Goal: Find specific page/section: Find specific page/section

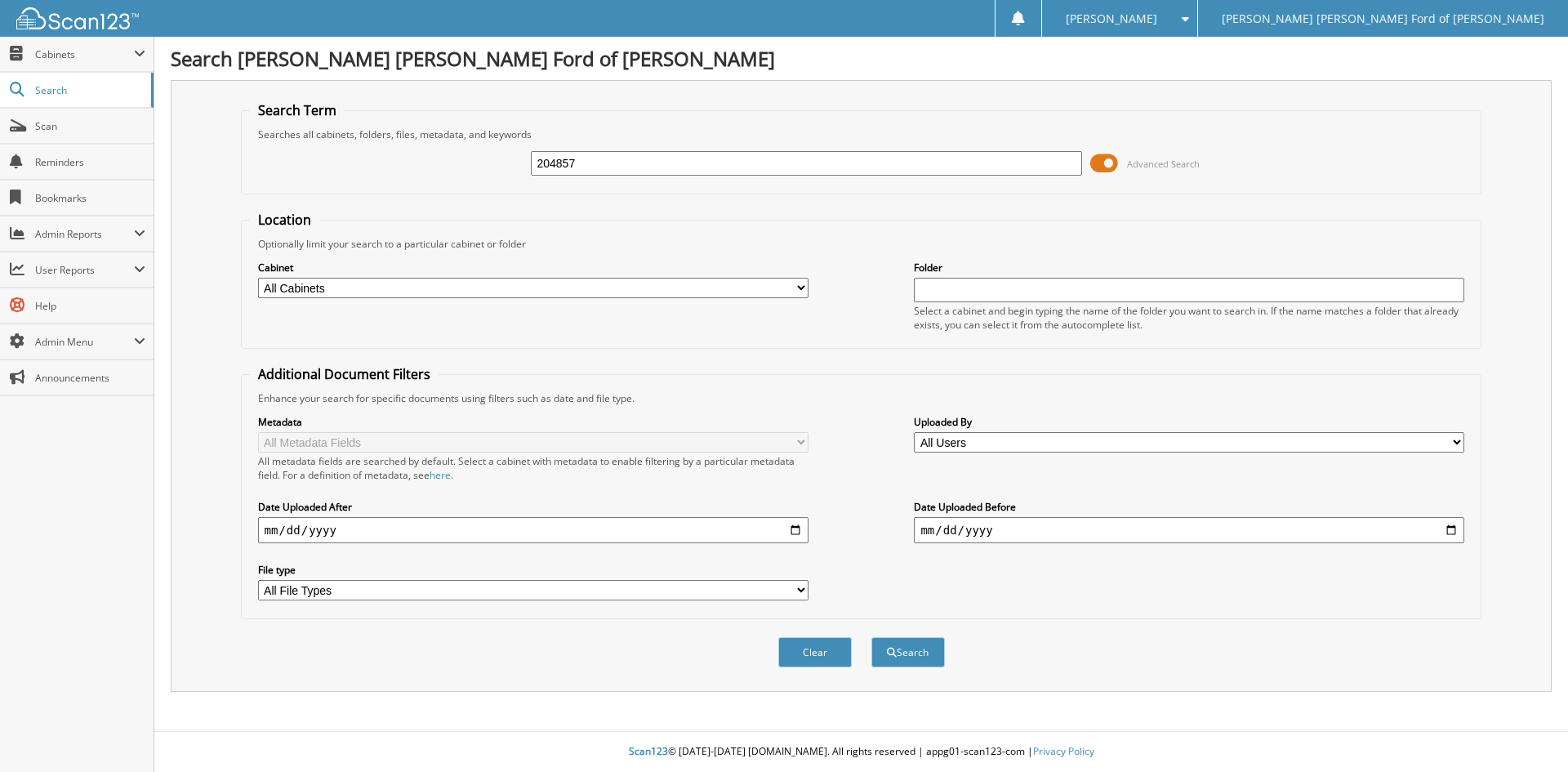
type input "204857"
click at [871, 637] on button "Search" at bounding box center [908, 652] width 74 height 30
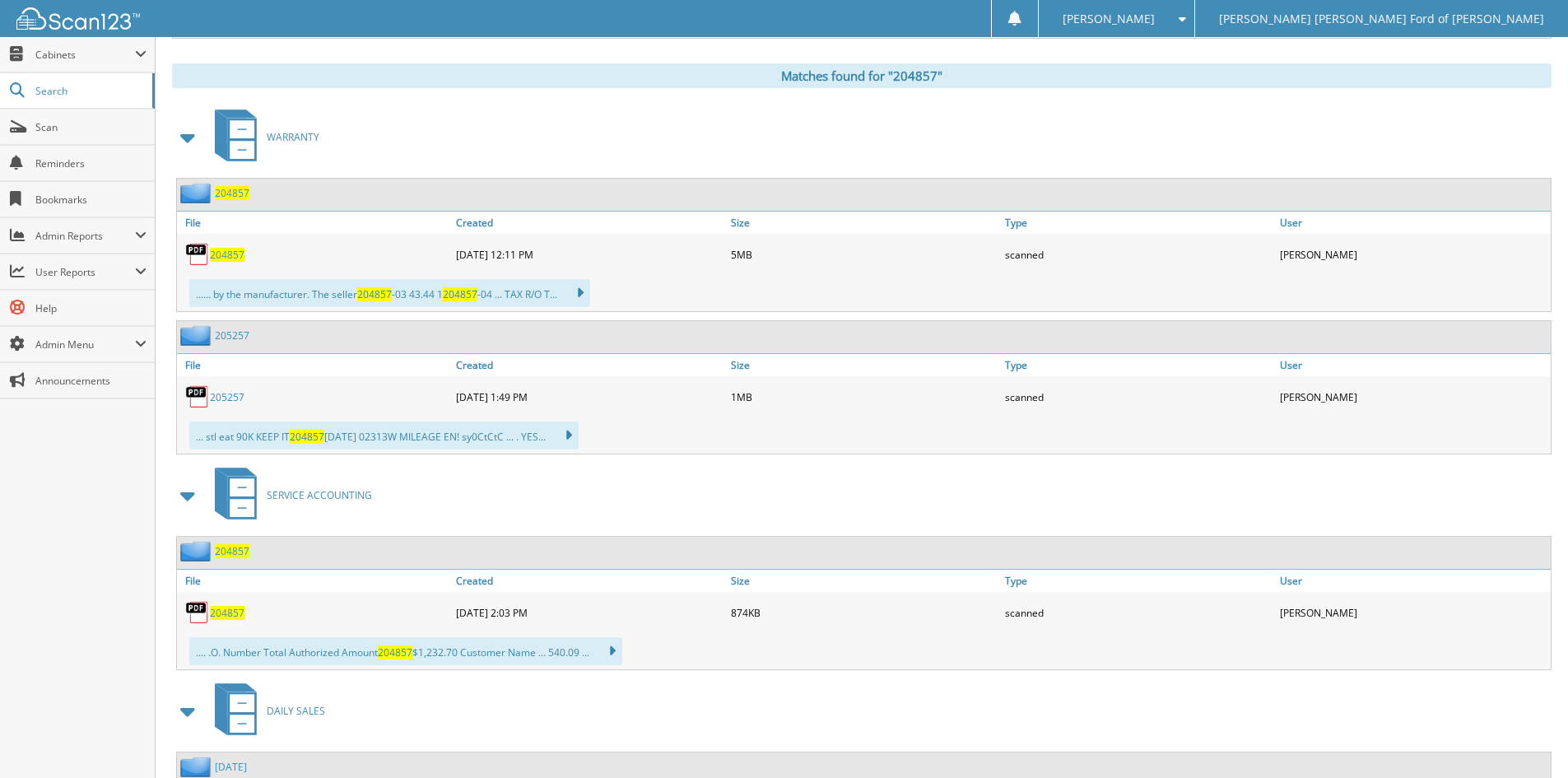
scroll to position [740, 0]
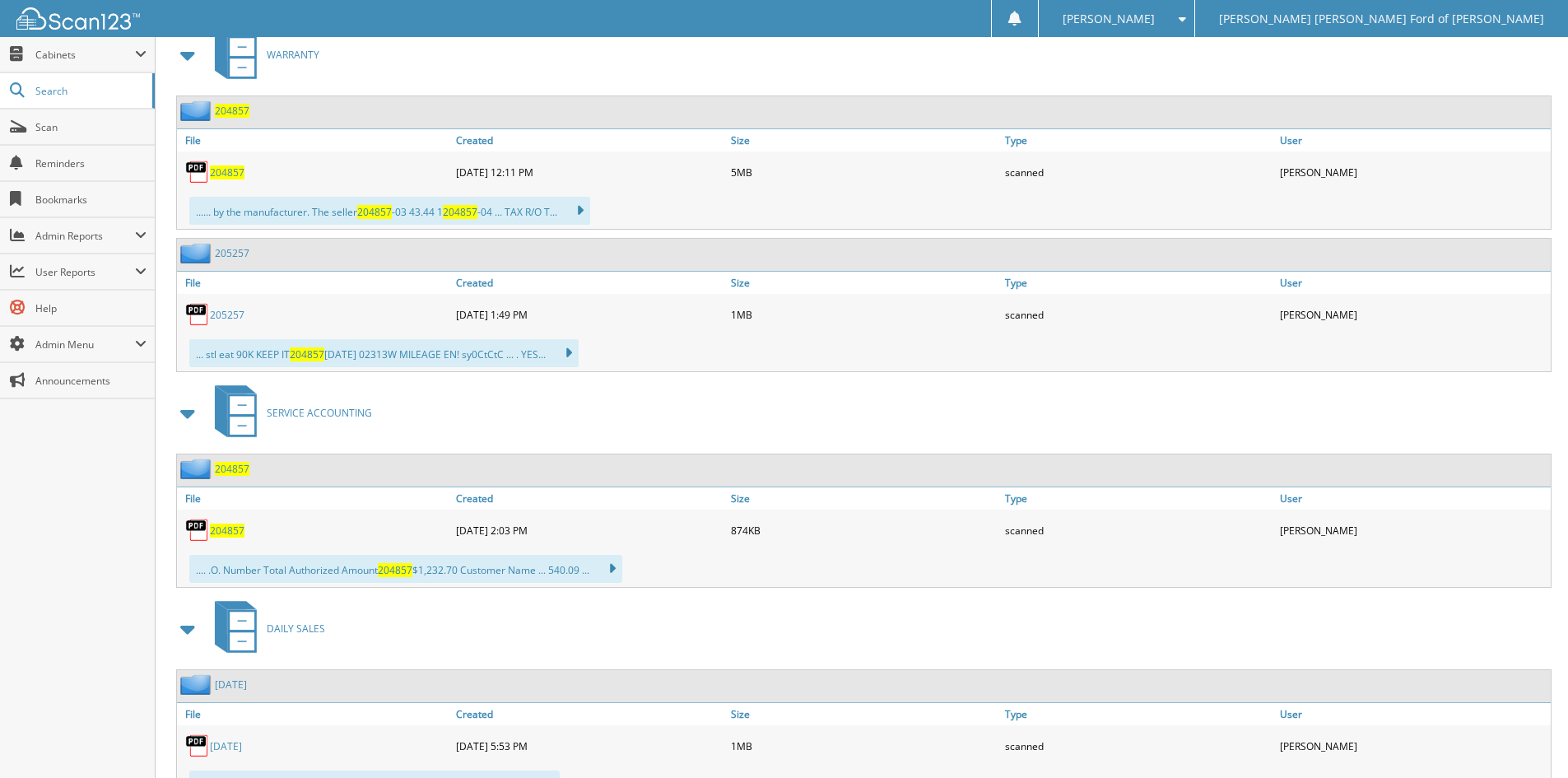
click at [224, 526] on span "204857" at bounding box center [227, 531] width 35 height 14
click at [234, 526] on span "204857" at bounding box center [227, 531] width 35 height 14
click at [207, 529] on img at bounding box center [197, 531] width 25 height 25
click at [236, 528] on span "204857" at bounding box center [227, 531] width 35 height 14
